Goal: Find specific page/section: Find specific page/section

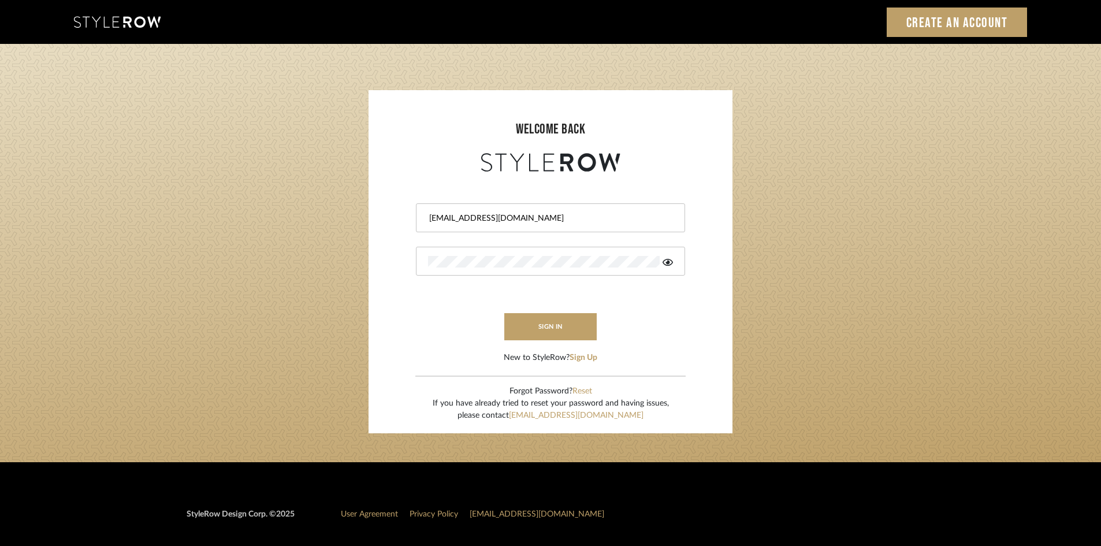
click at [556, 331] on button "sign in" at bounding box center [550, 326] width 92 height 27
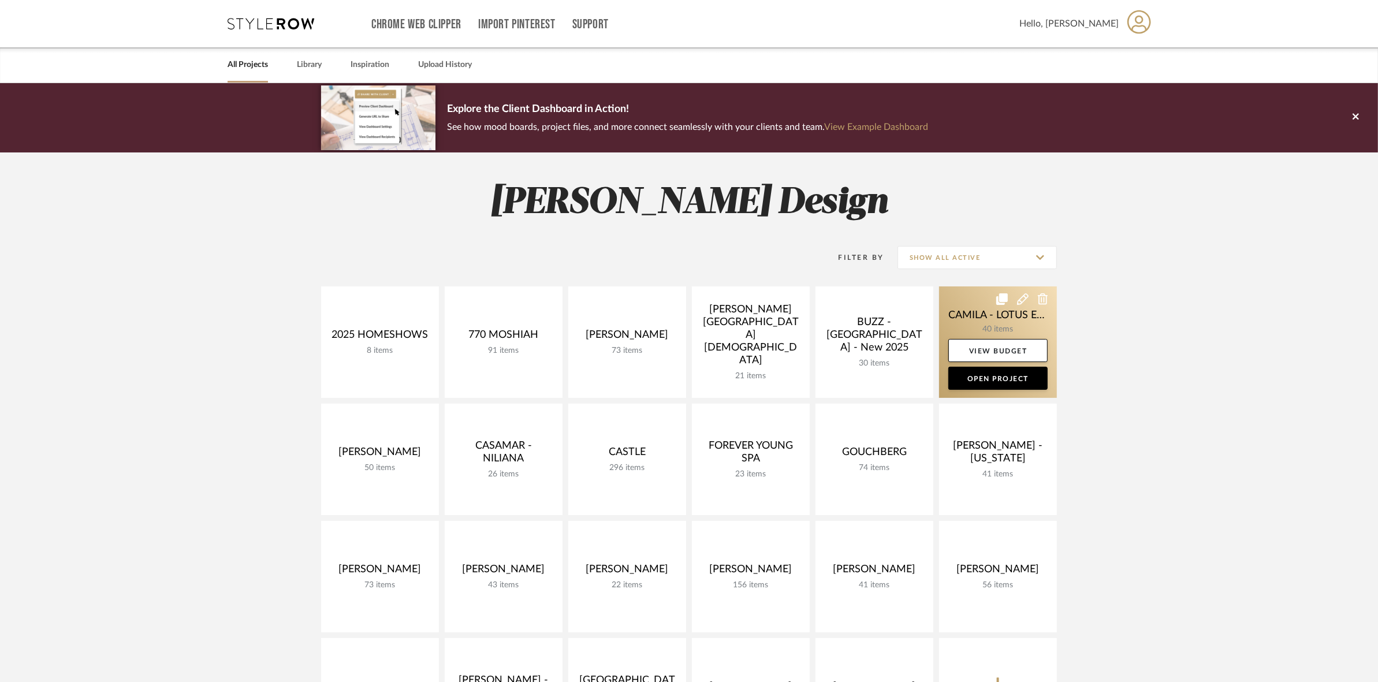
click at [974, 321] on link at bounding box center [998, 343] width 118 height 112
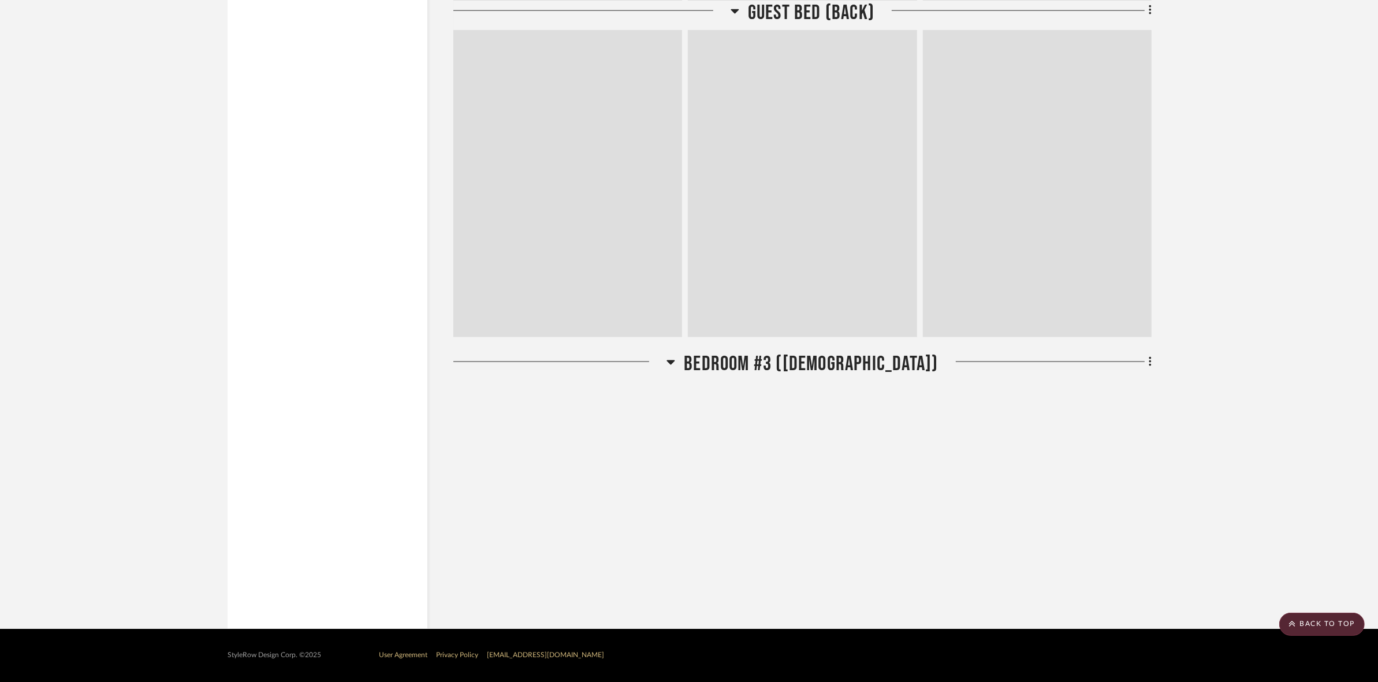
drag, startPoint x: 1222, startPoint y: 423, endPoint x: 1222, endPoint y: 506, distance: 82.6
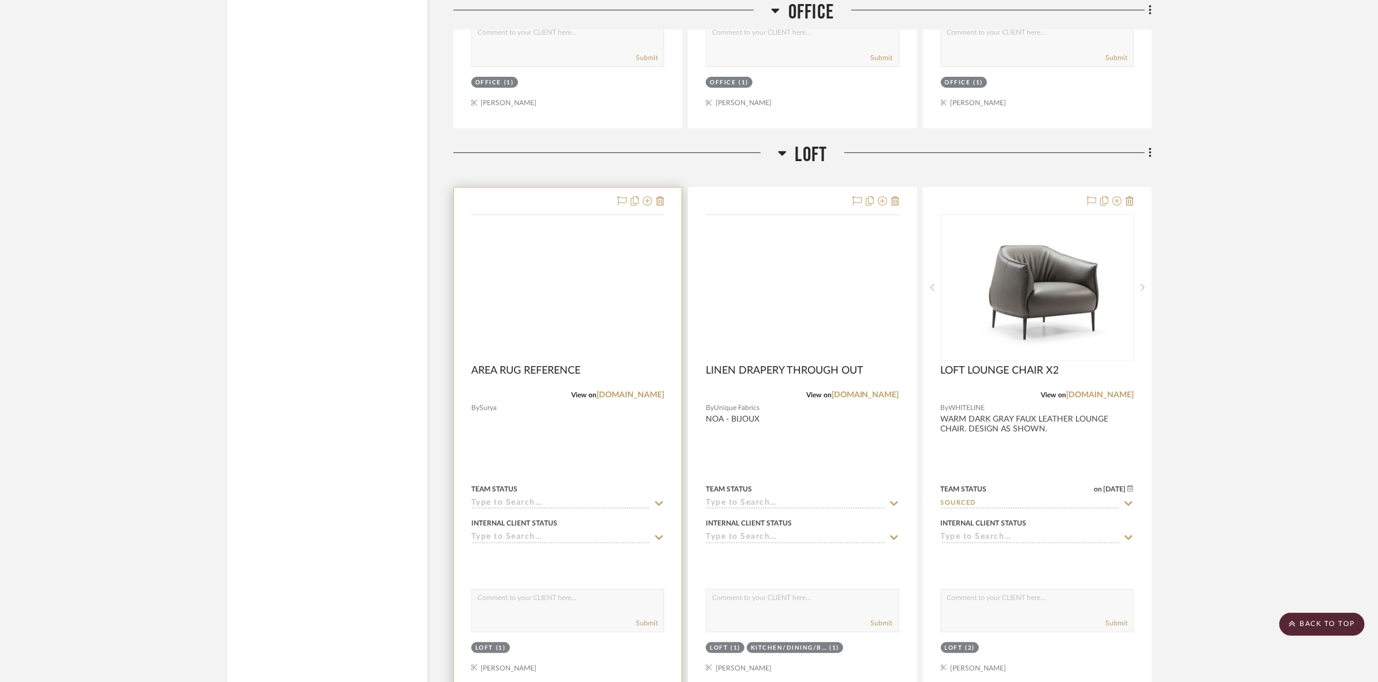
scroll to position [6119, 0]
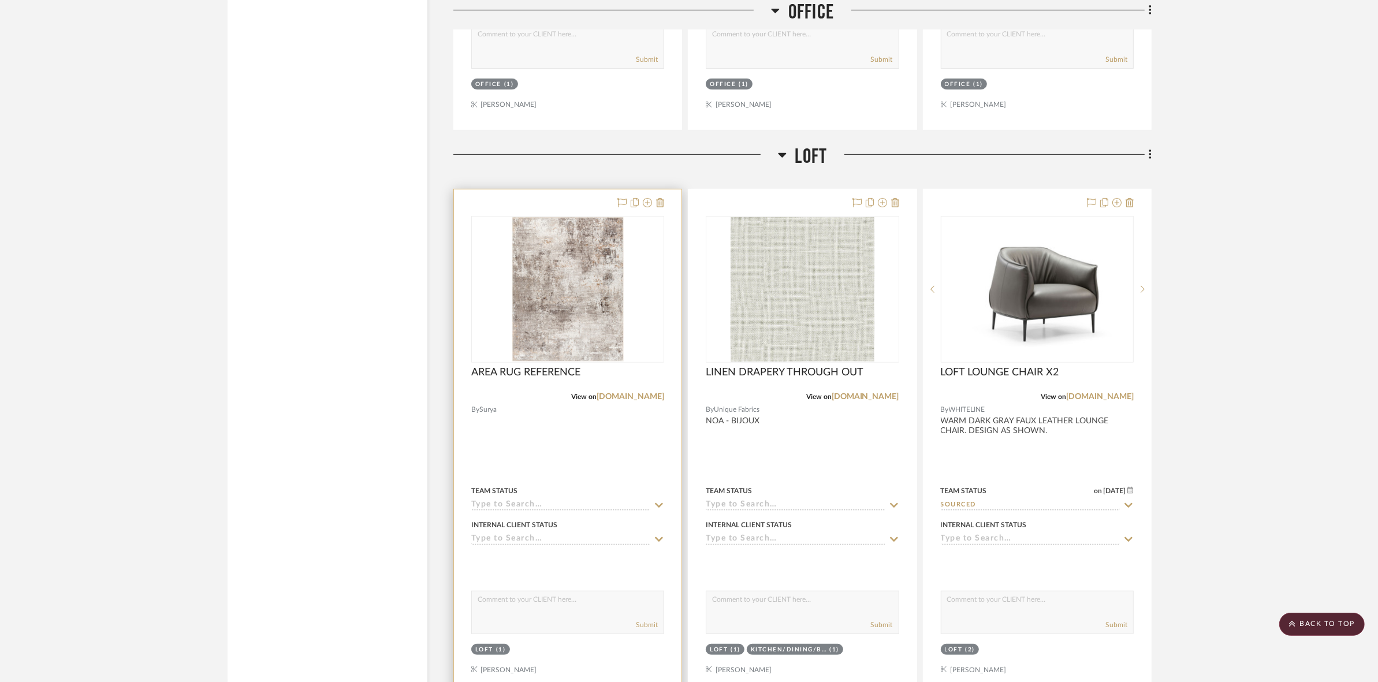
click at [556, 286] on img "0" at bounding box center [568, 289] width 112 height 144
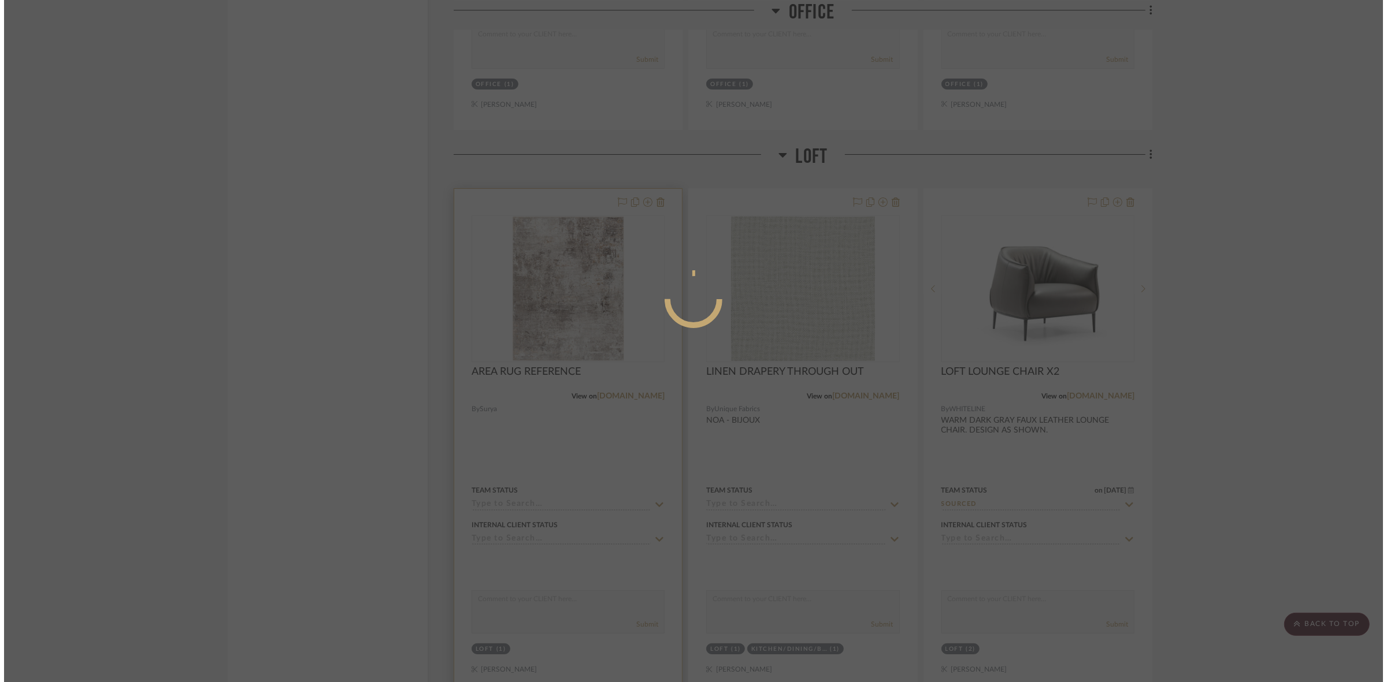
scroll to position [0, 0]
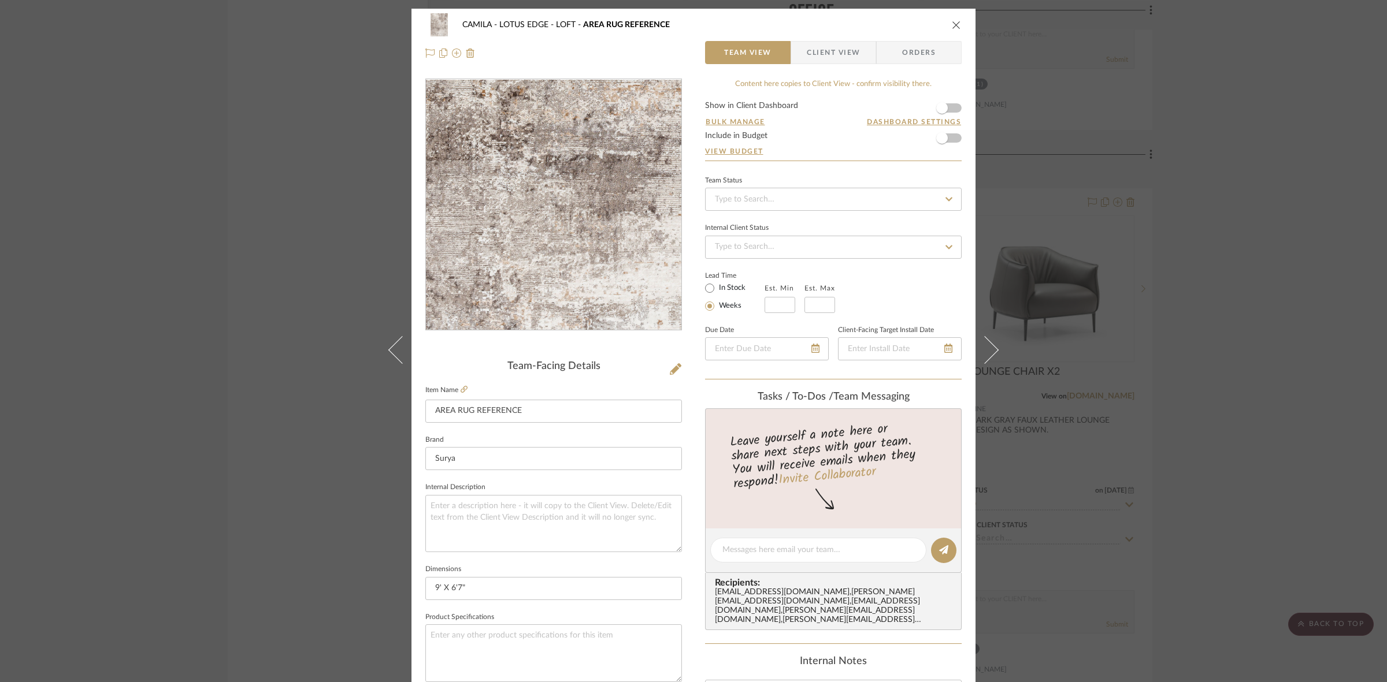
click at [521, 258] on img "0" at bounding box center [553, 205] width 194 height 251
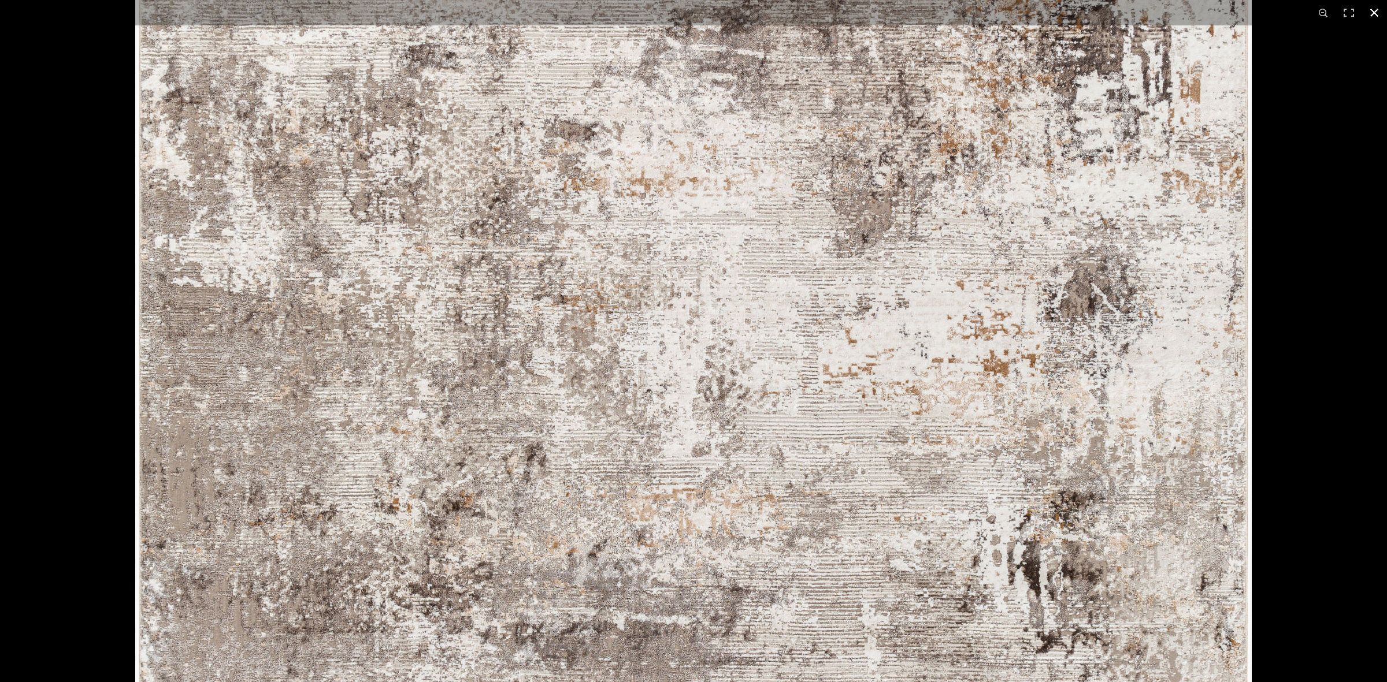
click at [1295, 281] on div at bounding box center [828, 34] width 1387 height 682
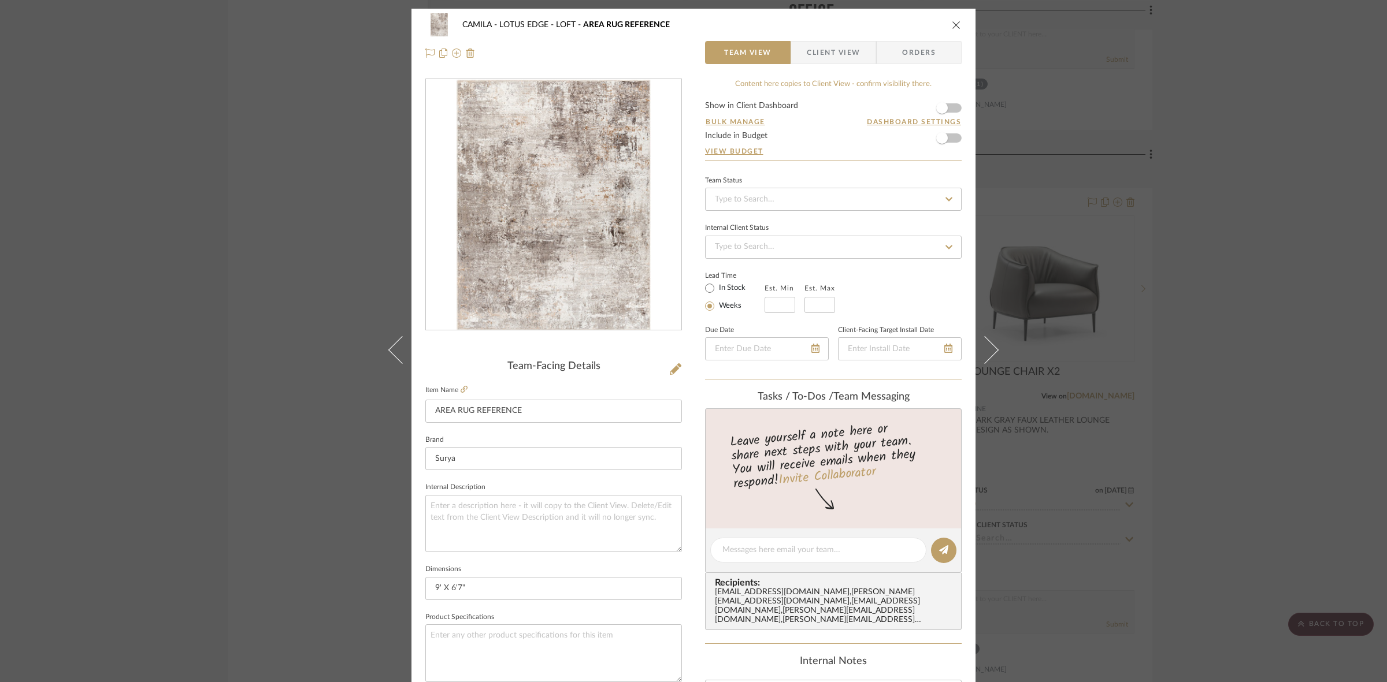
click at [1292, 85] on div "CAMILA - LOTUS EDGE LOFT AREA RUG REFERENCE Team View Client View Orders Team-F…" at bounding box center [693, 341] width 1387 height 682
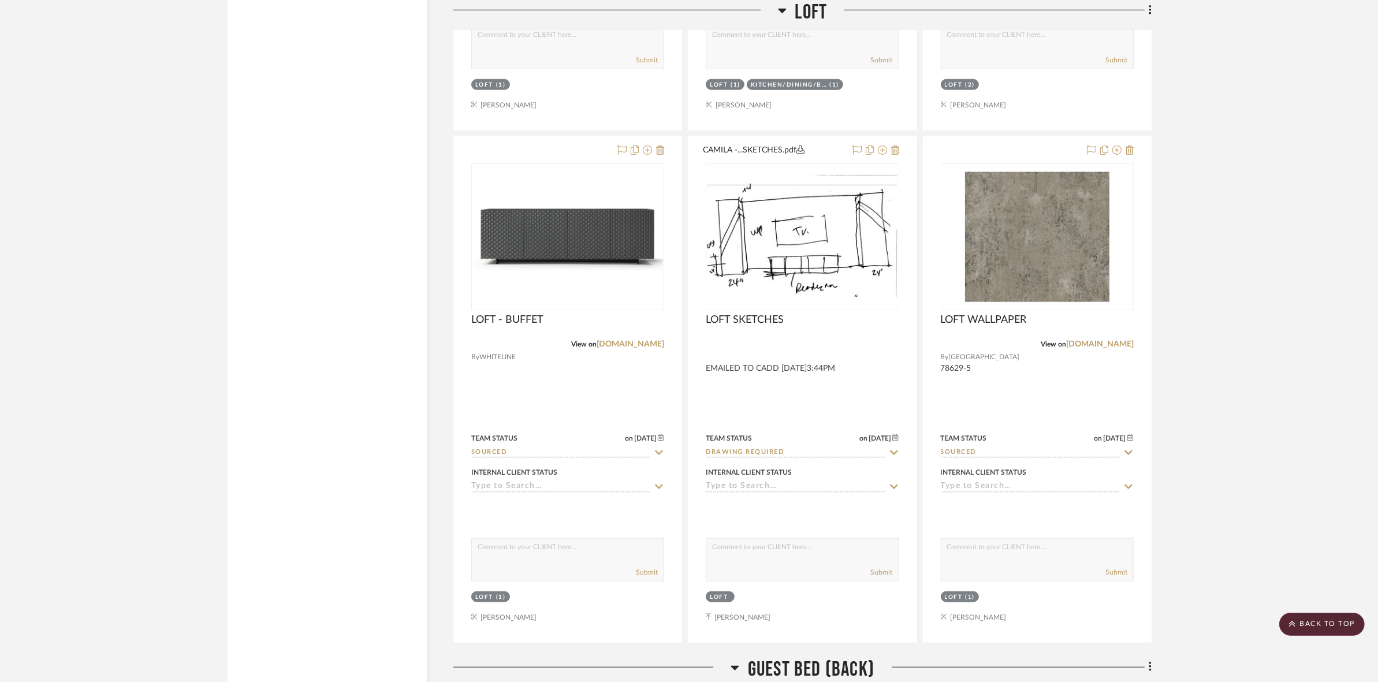
scroll to position [6625, 0]
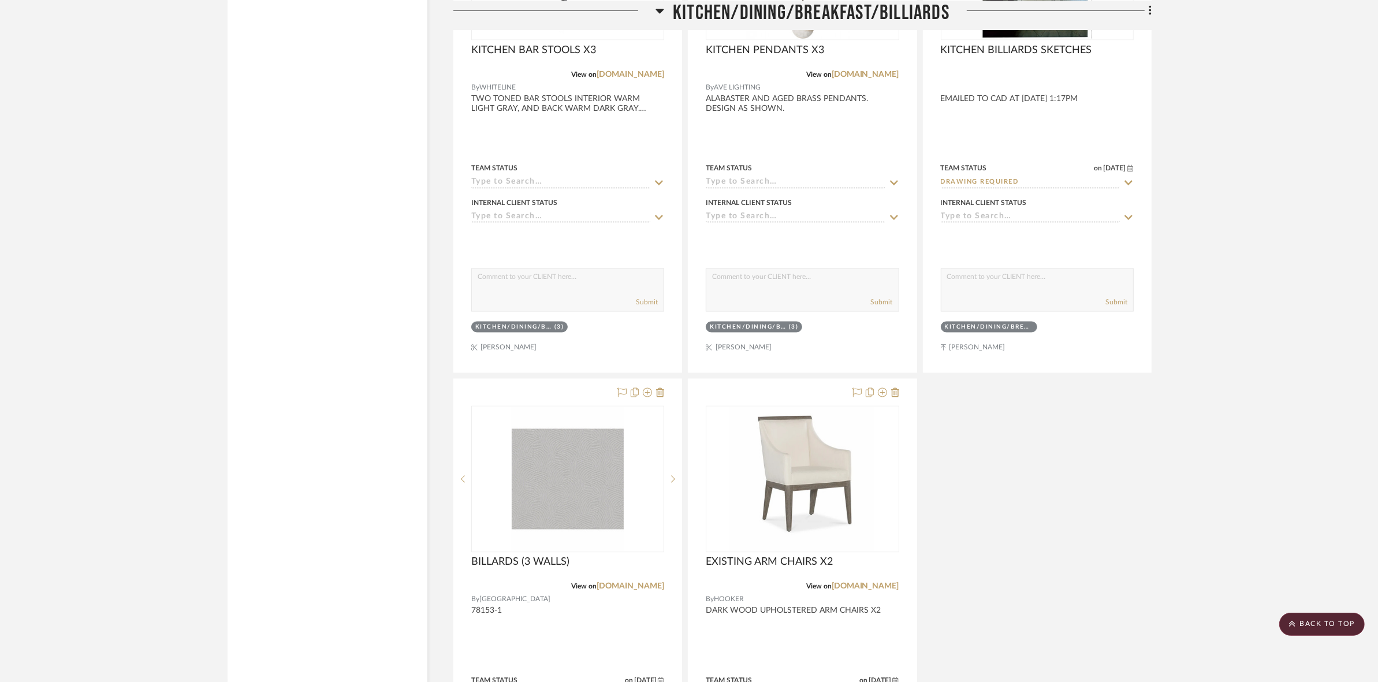
drag, startPoint x: 1235, startPoint y: 341, endPoint x: 1235, endPoint y: 484, distance: 143.3
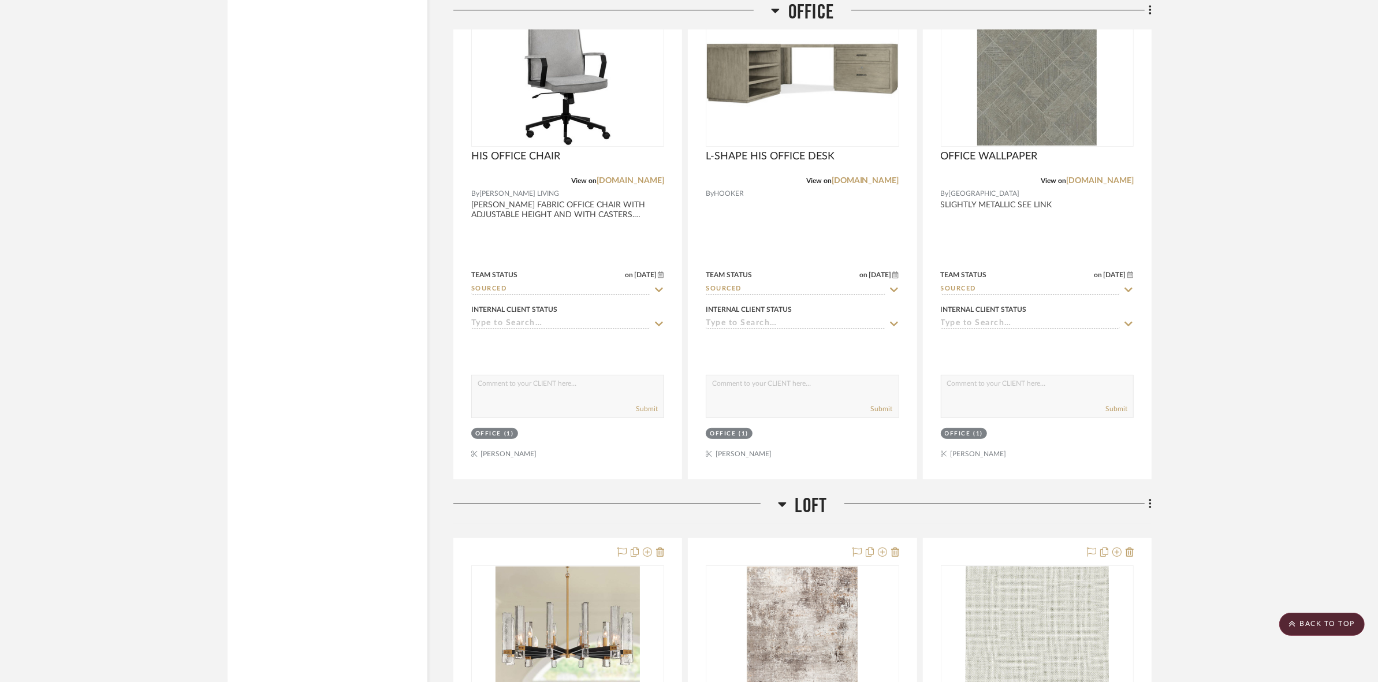
scroll to position [6131, 0]
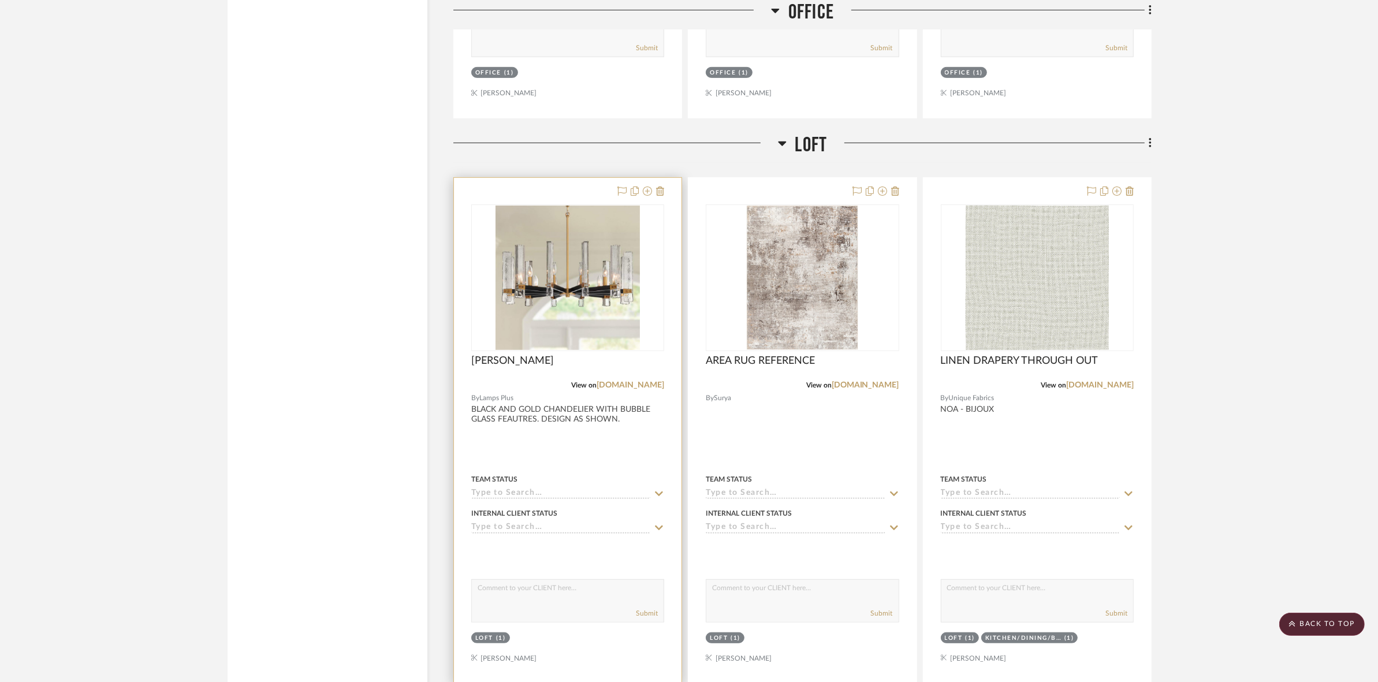
click at [0, 0] on img at bounding box center [0, 0] width 0 height 0
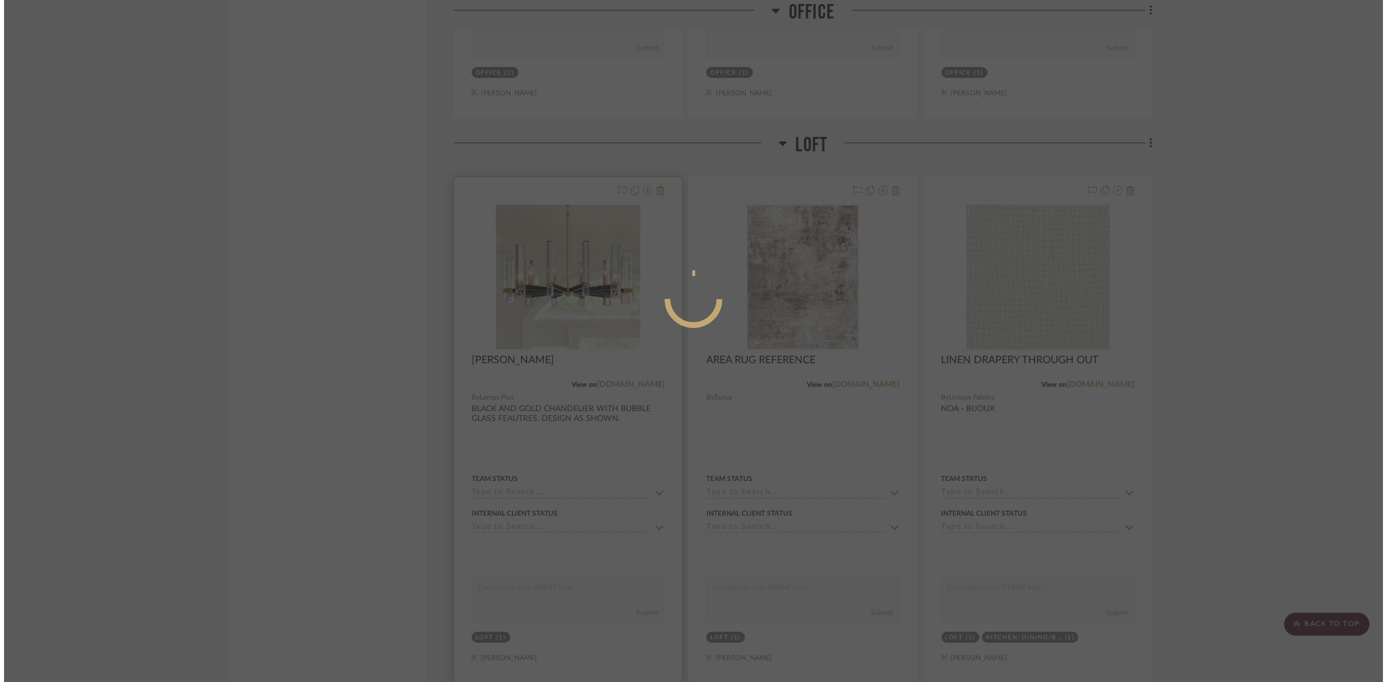
scroll to position [0, 0]
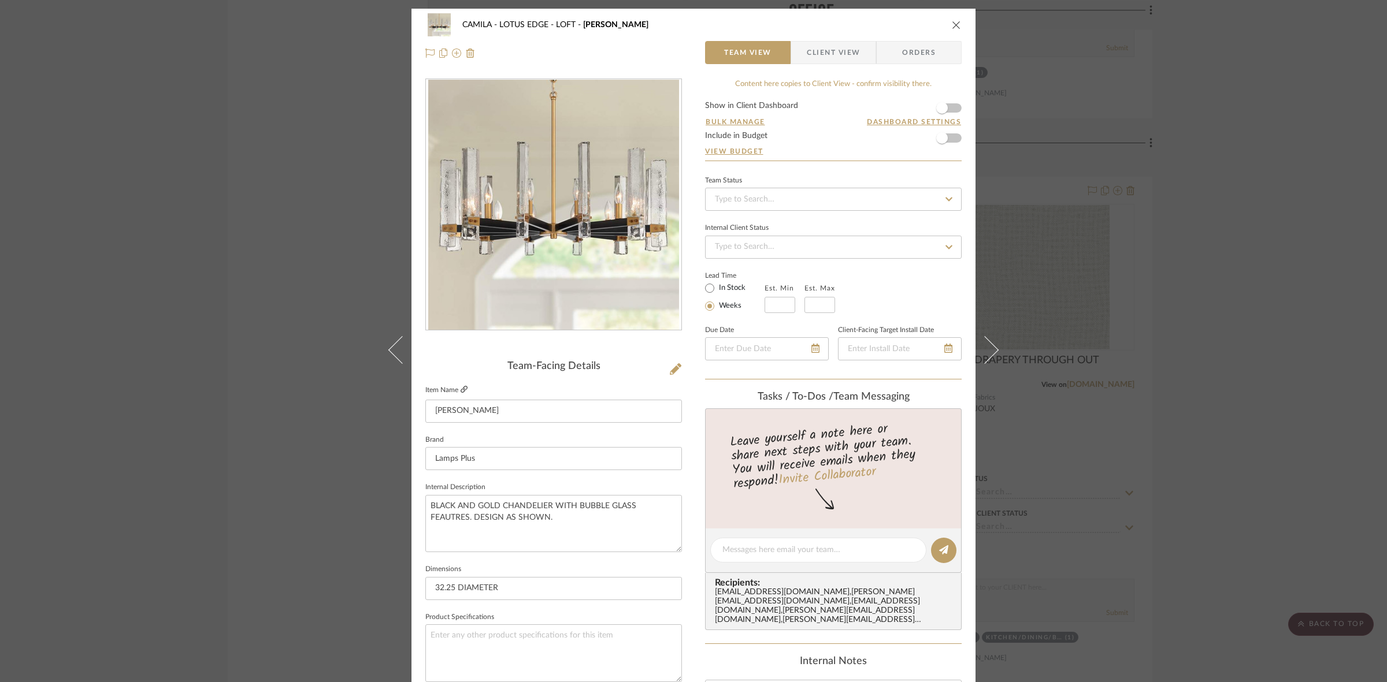
click at [460, 388] on icon at bounding box center [463, 389] width 7 height 7
